Goal: Information Seeking & Learning: Find specific fact

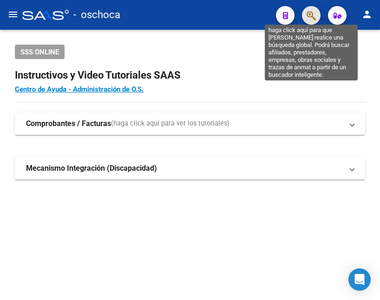
click at [309, 18] on icon "button" at bounding box center [311, 15] width 9 height 11
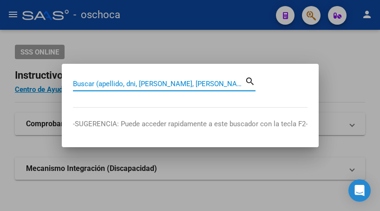
click at [126, 86] on input "Buscar (apellido, dni, [PERSON_NAME], [PERSON_NAME], cuit, obra social)" at bounding box center [159, 84] width 172 height 8
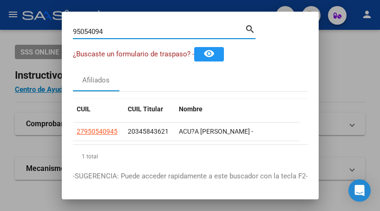
drag, startPoint x: 109, startPoint y: 31, endPoint x: -53, endPoint y: -1, distance: 165.9
click at [0, 0] on html "menu - oschoca person Firma Express Padrón Afiliados Empadronados Movimientos d…" at bounding box center [190, 105] width 380 height 211
drag, startPoint x: 118, startPoint y: 34, endPoint x: -19, endPoint y: 3, distance: 140.6
click at [0, 3] on html "menu - oschoca person Firma Express Padrón Afiliados Empadronados Movimientos d…" at bounding box center [190, 105] width 380 height 211
drag, startPoint x: 112, startPoint y: 29, endPoint x: -43, endPoint y: -10, distance: 159.1
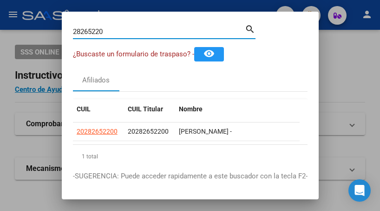
click at [0, 0] on html "menu - oschoca person Firma Express Padrón Afiliados Empadronados Movimientos d…" at bounding box center [190, 105] width 380 height 211
type input "28319914"
drag, startPoint x: 107, startPoint y: 32, endPoint x: 7, endPoint y: 6, distance: 103.9
click at [12, 8] on div "28319914 Buscar (apellido, dni, cuil, nro traspaso, cuit, obra social) search ¿…" at bounding box center [190, 105] width 380 height 211
drag, startPoint x: 113, startPoint y: 32, endPoint x: -3, endPoint y: 18, distance: 116.2
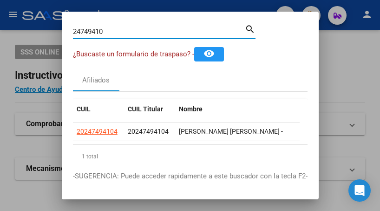
click at [0, 18] on html "menu - oschoca person Firma Express Padrón Afiliados Empadronados Movimientos d…" at bounding box center [190, 105] width 380 height 211
drag, startPoint x: 110, startPoint y: 34, endPoint x: 1, endPoint y: 5, distance: 112.1
click at [21, 14] on div "18049259 Buscar (apellido, dni, cuil, nro traspaso, cuit, obra social) search ¿…" at bounding box center [190, 105] width 380 height 211
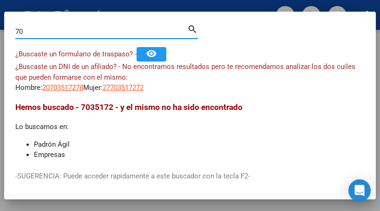
type input "7"
click at [62, 33] on input "70351727" at bounding box center [101, 31] width 172 height 8
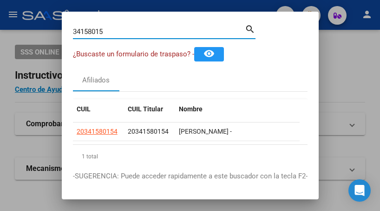
drag, startPoint x: 107, startPoint y: 29, endPoint x: 10, endPoint y: 13, distance: 98.2
click at [10, 13] on div "34158015 Buscar (apellido, dni, cuil, nro traspaso, cuit, obra social) search ¿…" at bounding box center [190, 105] width 380 height 211
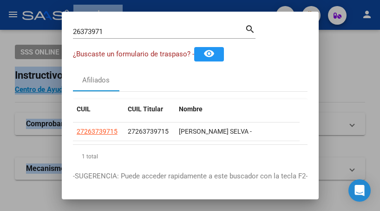
drag, startPoint x: 114, startPoint y: 38, endPoint x: 60, endPoint y: 0, distance: 66.4
click at [41, 5] on div "26373971 Buscar (apellido, dni, cuil, nro traspaso, cuit, obra social) search ¿…" at bounding box center [190, 105] width 380 height 211
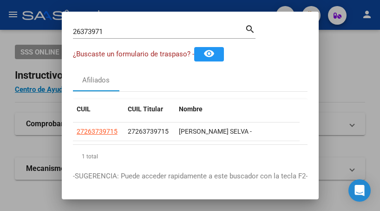
click at [126, 22] on mat-dialog-container "26373971 Buscar (apellido, dni, cuil, nro traspaso, cuit, obra social) search ¿…" at bounding box center [190, 106] width 257 height 188
click at [120, 33] on input "26373971" at bounding box center [159, 31] width 172 height 8
click at [122, 33] on input "26373971" at bounding box center [159, 31] width 172 height 8
click at [112, 28] on input "26373971" at bounding box center [159, 31] width 172 height 8
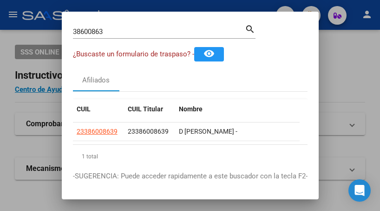
drag, startPoint x: 118, startPoint y: 37, endPoint x: 57, endPoint y: 37, distance: 60.5
click at [57, 37] on div "38600863 Buscar (apellido, dni, cuil, [PERSON_NAME], cuit, obra social) search …" at bounding box center [190, 105] width 380 height 211
click at [115, 27] on input "38600863" at bounding box center [159, 31] width 172 height 8
type input "54404544"
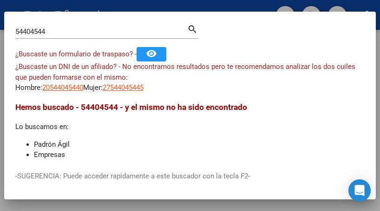
click at [80, 33] on input "54404544" at bounding box center [101, 31] width 172 height 8
drag, startPoint x: 74, startPoint y: 35, endPoint x: -51, endPoint y: -6, distance: 131.8
click at [0, 0] on html "menu - oschoca person Firma Express Padrón Afiliados Empadronados Movimientos d…" at bounding box center [190, 105] width 380 height 211
paste input
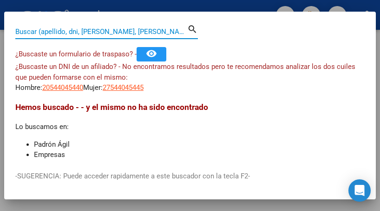
paste input
click at [24, 29] on input "Buscar (apellido, dni, [PERSON_NAME], [PERSON_NAME], cuit, obra social)" at bounding box center [101, 31] width 172 height 8
paste input "35784490"
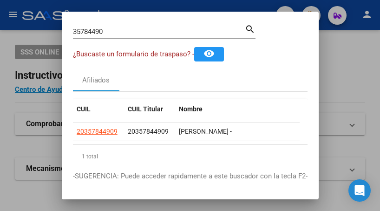
drag, startPoint x: 115, startPoint y: 24, endPoint x: 115, endPoint y: 37, distance: 12.6
click at [110, 36] on div "35784490 Buscar (apellido, dni, [PERSON_NAME], [PERSON_NAME], cuit, obra social)" at bounding box center [159, 32] width 172 height 14
drag, startPoint x: 112, startPoint y: 33, endPoint x: -17, endPoint y: 28, distance: 128.4
click at [0, 28] on html "menu - oschoca person Firma Express Padrón Afiliados Empadronados Movimientos d…" at bounding box center [190, 105] width 380 height 211
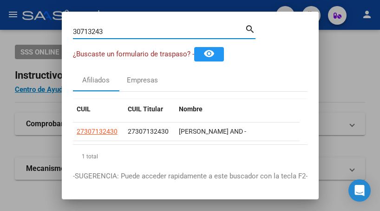
drag, startPoint x: 110, startPoint y: 36, endPoint x: -6, endPoint y: 21, distance: 116.7
click at [0, 21] on html "menu - oschoca person Firma Express Padrón Afiliados Empadronados Movimientos d…" at bounding box center [190, 105] width 380 height 211
drag, startPoint x: 121, startPoint y: 37, endPoint x: -33, endPoint y: -10, distance: 161.8
click at [0, 0] on html "menu - oschoca person Firma Express Padrón Afiliados Empadronados Movimientos d…" at bounding box center [190, 105] width 380 height 211
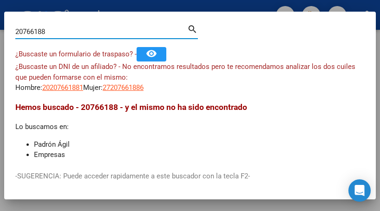
drag, startPoint x: 53, startPoint y: 27, endPoint x: -39, endPoint y: 12, distance: 93.9
click at [0, 12] on html "menu - oschoca person Firma Express Padrón Afiliados Empadronados Movimientos d…" at bounding box center [190, 105] width 380 height 211
click at [76, 29] on input "31256855" at bounding box center [101, 31] width 172 height 8
drag, startPoint x: 84, startPoint y: 32, endPoint x: -4, endPoint y: 22, distance: 88.9
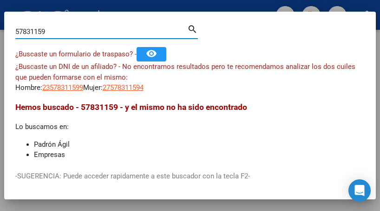
click at [0, 22] on html "menu - oschoca person Firma Express Padrón Afiliados Empadronados Movimientos d…" at bounding box center [190, 105] width 380 height 211
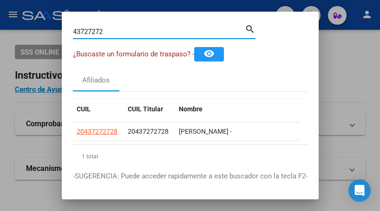
drag, startPoint x: 136, startPoint y: 28, endPoint x: -23, endPoint y: 10, distance: 159.5
click at [0, 10] on html "menu - oschoca person Firma Express Padrón Afiliados Empadronados Movimientos d…" at bounding box center [190, 105] width 380 height 211
drag, startPoint x: 111, startPoint y: 32, endPoint x: -55, endPoint y: 11, distance: 166.8
click at [0, 11] on html "menu - oschoca person Firma Express Padrón Afiliados Empadronados Movimientos d…" at bounding box center [190, 105] width 380 height 211
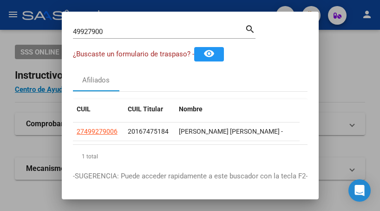
click at [193, 92] on div "CUIL CUIL Titular Nombre Gerenciador Activo 27499279006 20167475184 [PERSON_NAM…" at bounding box center [190, 141] width 235 height 98
drag, startPoint x: 102, startPoint y: 41, endPoint x: 49, endPoint y: 13, distance: 60.3
click at [23, 17] on div "49927900 Buscar (apellido, dni, cuil, nro traspaso, cuit, obra social) search ¿…" at bounding box center [190, 105] width 380 height 211
click at [120, 27] on input "49927900" at bounding box center [159, 31] width 172 height 8
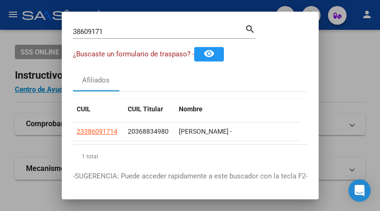
click at [127, 74] on div "Afiliados" at bounding box center [190, 80] width 235 height 22
drag, startPoint x: 119, startPoint y: 34, endPoint x: -70, endPoint y: -23, distance: 197.8
click at [0, 0] on html "menu - oschoca person Firma Express Padrón Afiliados Empadronados Movimientos d…" at bounding box center [190, 105] width 380 height 211
click at [120, 37] on div "38609171 Buscar (apellido, dni, [PERSON_NAME], [PERSON_NAME], cuit, obra social)" at bounding box center [159, 32] width 172 height 14
click at [118, 36] on div "38609171 Buscar (apellido, dni, [PERSON_NAME], [PERSON_NAME], cuit, obra social)" at bounding box center [159, 32] width 172 height 14
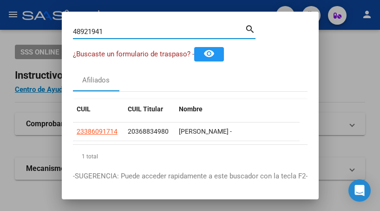
type input "48921941"
